Goal: Information Seeking & Learning: Learn about a topic

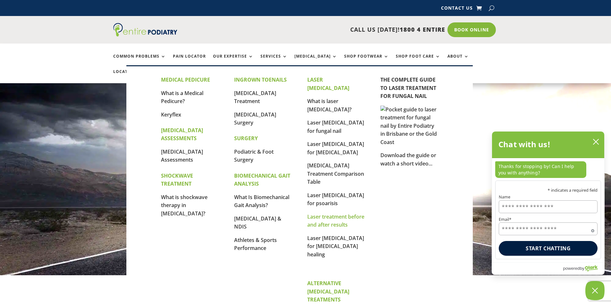
click at [327, 213] on link "Laser treatment before and after results" at bounding box center [335, 220] width 57 height 15
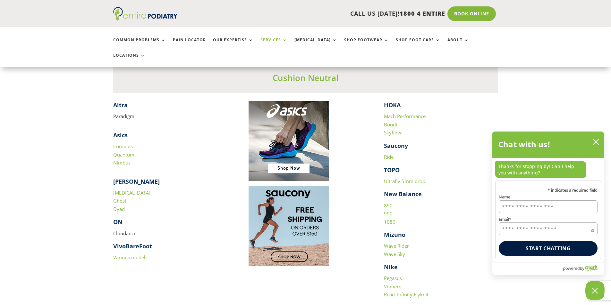
scroll to position [615, 0]
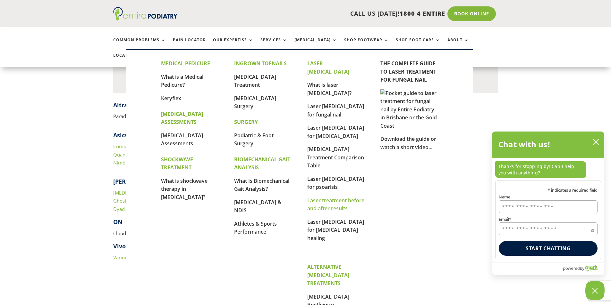
click at [320, 197] on link "Laser treatment before and after results" at bounding box center [335, 204] width 57 height 15
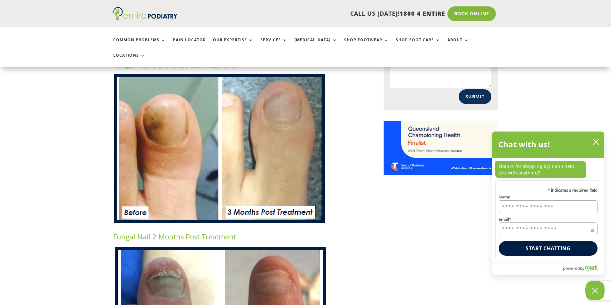
scroll to position [436, 0]
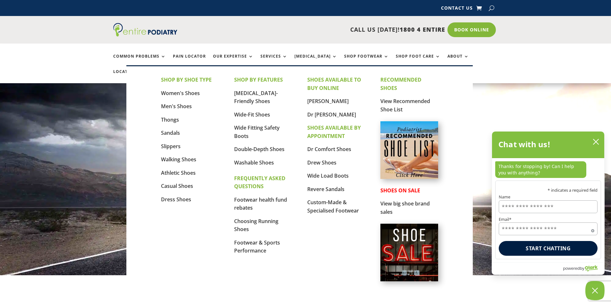
click at [399, 142] on img at bounding box center [409, 150] width 58 height 58
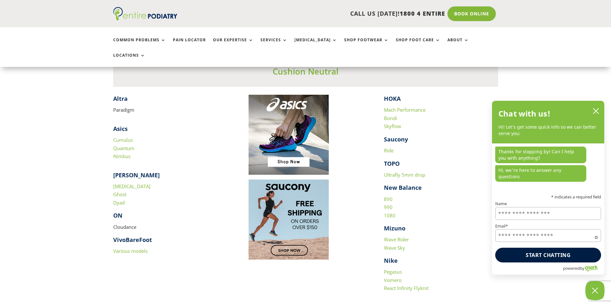
scroll to position [622, 0]
click at [123, 153] on link "Nimbus" at bounding box center [121, 156] width 17 height 6
